Goal: Information Seeking & Learning: Learn about a topic

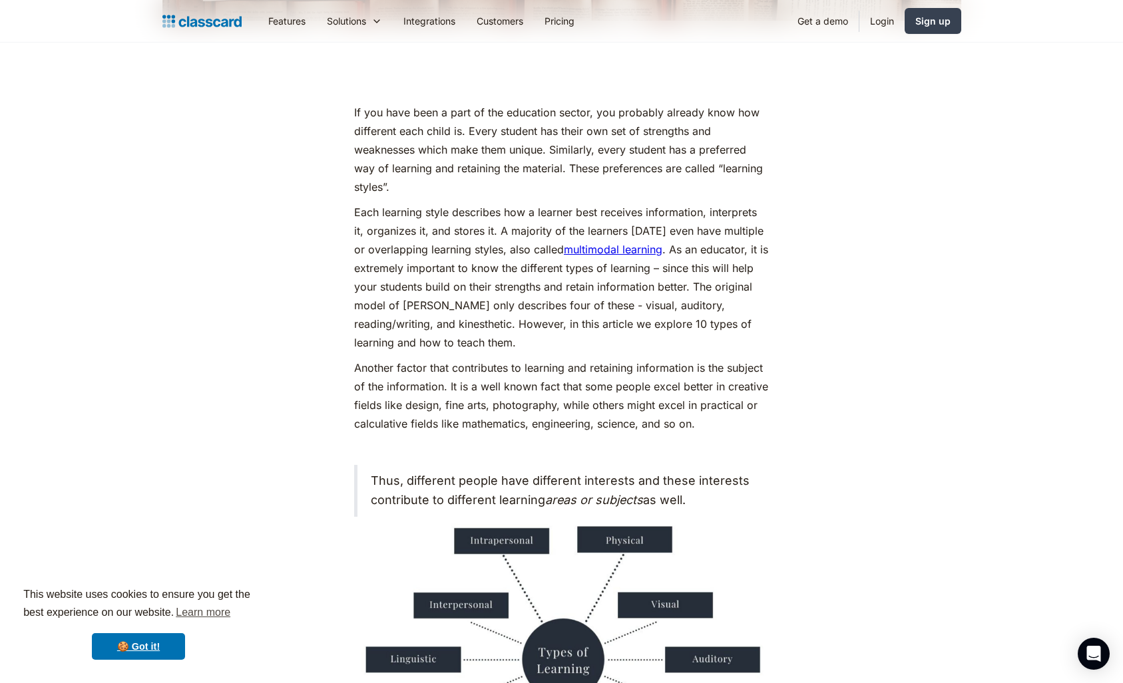
scroll to position [1164, 0]
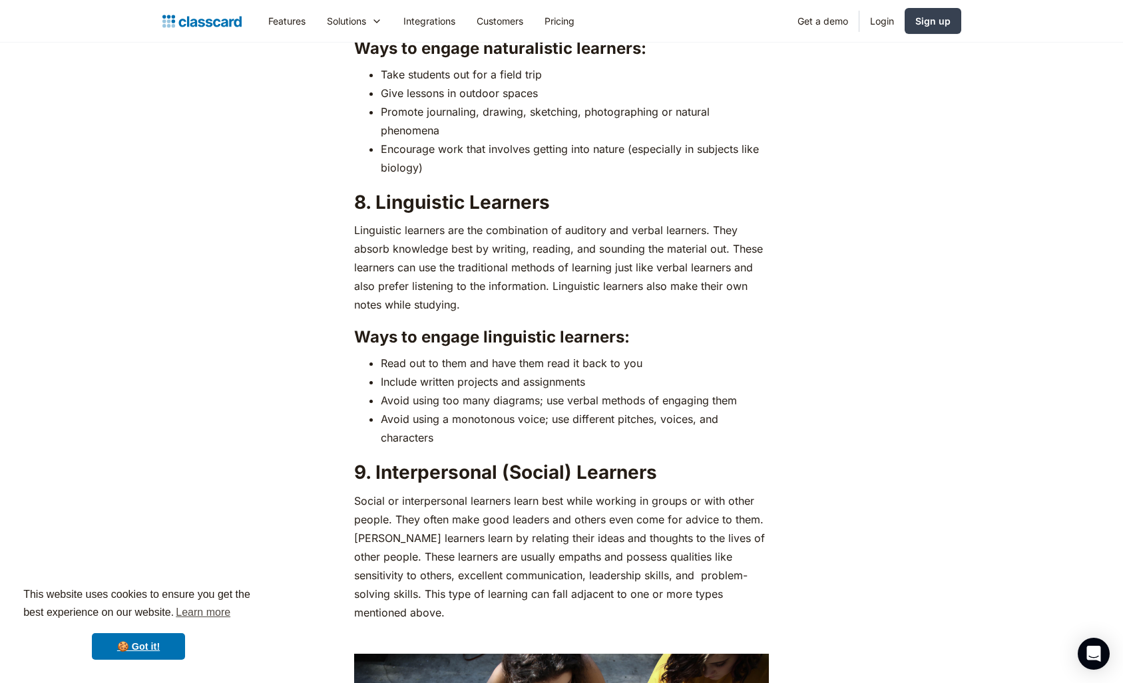
scroll to position [4926, 0]
